Goal: Find specific page/section

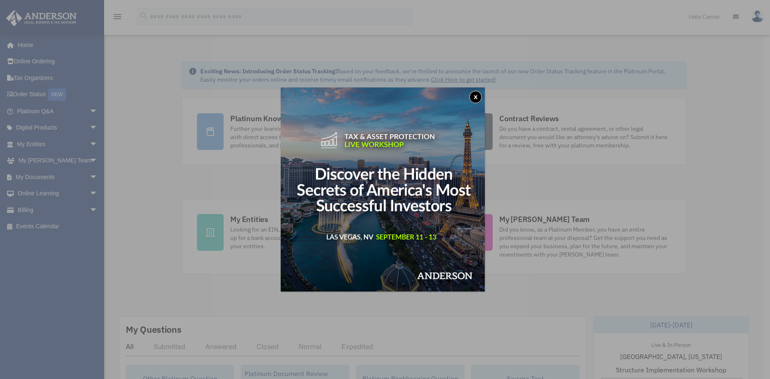
click at [474, 96] on button "x" at bounding box center [475, 97] width 12 height 12
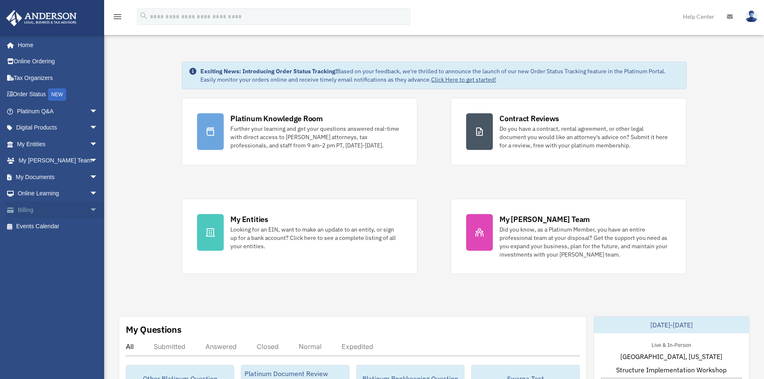
click at [40, 212] on link "Billing arrow_drop_down" at bounding box center [58, 210] width 105 height 17
click at [90, 211] on span "arrow_drop_down" at bounding box center [98, 210] width 17 height 17
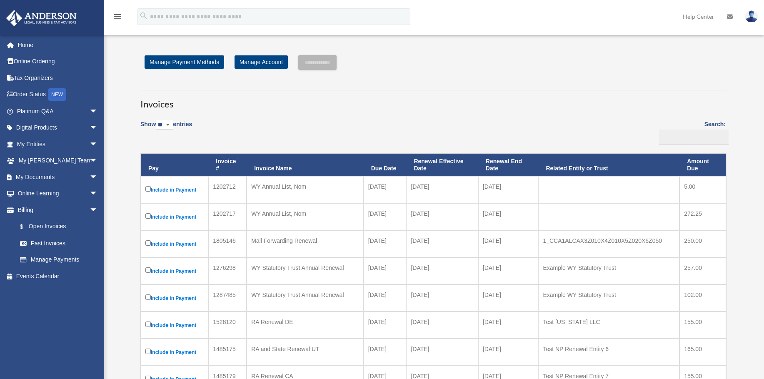
click at [303, 127] on div "Show ** ** ** *** entries Search: Pay Invoice # Invoice Name Due Date Renewal E…" at bounding box center [432, 296] width 585 height 362
